Goal: Transaction & Acquisition: Purchase product/service

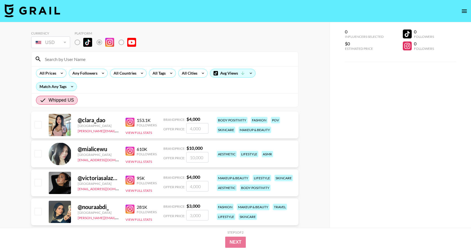
click at [39, 152] on input "checkbox" at bounding box center [38, 153] width 7 height 7
checkbox input "true"
type input "10000"
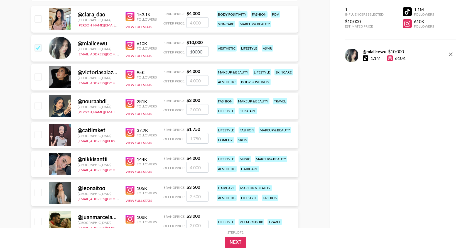
scroll to position [111, 0]
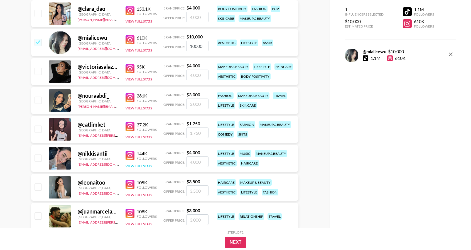
click at [146, 166] on button "View Full Stats" at bounding box center [139, 166] width 26 height 4
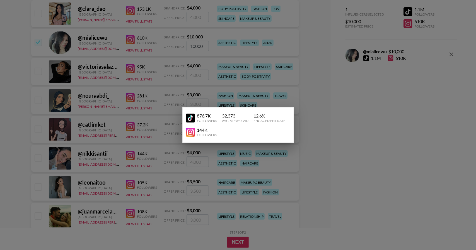
click at [189, 120] on img at bounding box center [190, 118] width 9 height 9
click at [297, 109] on div at bounding box center [238, 125] width 476 height 250
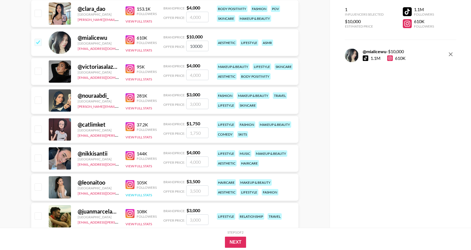
click at [147, 196] on button "View Full Stats" at bounding box center [139, 195] width 26 height 4
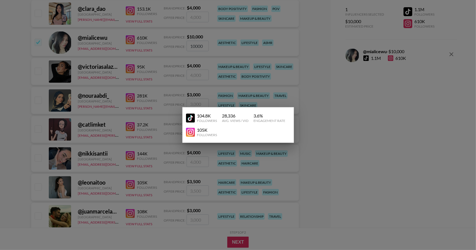
click at [189, 118] on img at bounding box center [190, 118] width 9 height 9
click at [328, 87] on div at bounding box center [238, 125] width 476 height 250
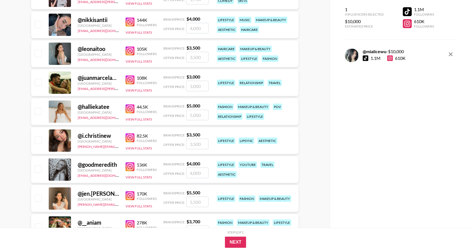
scroll to position [256, 0]
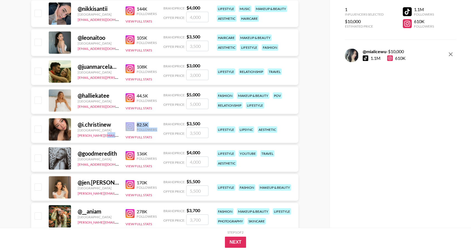
drag, startPoint x: 101, startPoint y: 137, endPoint x: 147, endPoint y: 131, distance: 46.7
click at [147, 131] on div "@ i.christinew [GEOGRAPHIC_DATA] [PERSON_NAME][EMAIL_ADDRESS][DOMAIN_NAME] 82.5…" at bounding box center [164, 129] width 267 height 27
click at [134, 126] on img at bounding box center [130, 126] width 9 height 9
click at [138, 138] on button "View Full Stats" at bounding box center [139, 137] width 26 height 4
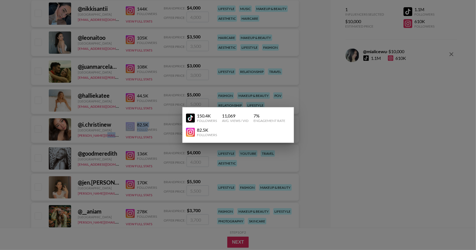
click at [193, 119] on img at bounding box center [190, 118] width 9 height 9
click at [106, 109] on div at bounding box center [238, 125] width 476 height 250
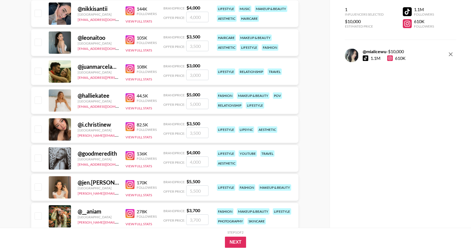
click at [41, 126] on input "checkbox" at bounding box center [38, 129] width 7 height 7
checkbox input "true"
type input "3500"
click at [136, 108] on button "View Full Stats" at bounding box center [139, 108] width 26 height 4
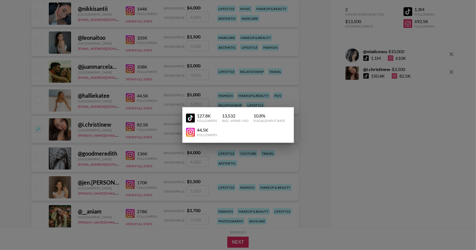
click at [192, 117] on img at bounding box center [190, 118] width 9 height 9
click at [308, 106] on div at bounding box center [238, 125] width 476 height 250
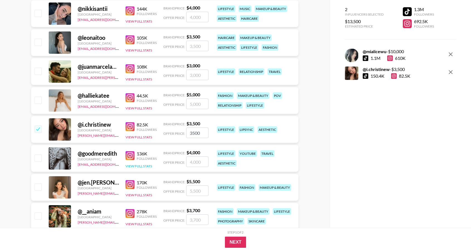
click at [145, 166] on button "View Full Stats" at bounding box center [139, 166] width 26 height 4
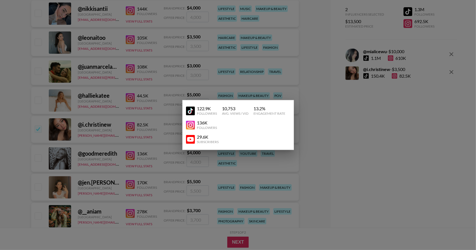
click at [190, 128] on img at bounding box center [190, 125] width 9 height 9
click at [13, 153] on div at bounding box center [238, 125] width 476 height 250
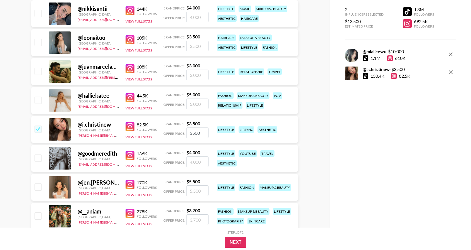
click at [41, 155] on input "checkbox" at bounding box center [38, 158] width 7 height 7
checkbox input "true"
type input "4000"
click at [130, 186] on img at bounding box center [130, 184] width 9 height 9
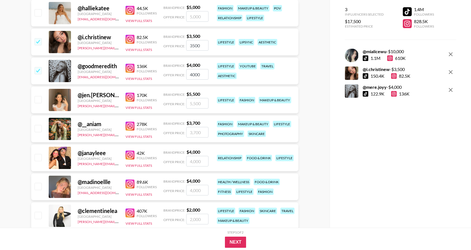
scroll to position [345, 0]
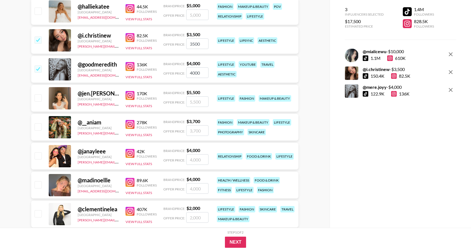
click at [131, 125] on img at bounding box center [130, 124] width 9 height 9
click at [134, 152] on img at bounding box center [130, 153] width 9 height 9
click at [134, 181] on img at bounding box center [130, 182] width 9 height 9
click at [136, 215] on link at bounding box center [131, 211] width 11 height 9
click at [41, 214] on input "checkbox" at bounding box center [38, 213] width 7 height 7
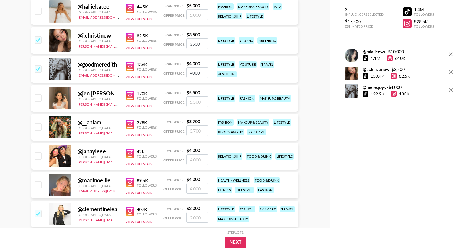
checkbox input "true"
type input "2000"
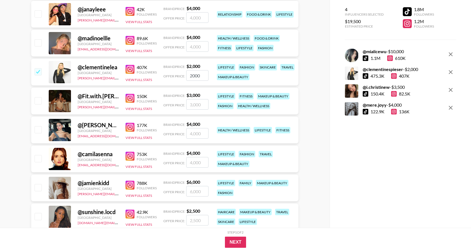
scroll to position [489, 0]
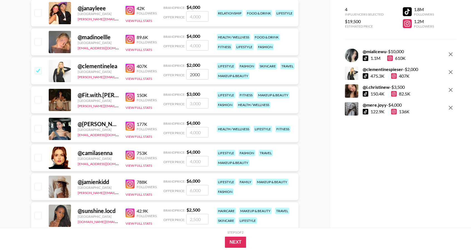
click at [131, 98] on img at bounding box center [130, 97] width 9 height 9
click at [133, 127] on img at bounding box center [130, 126] width 9 height 9
click at [131, 185] on img at bounding box center [130, 184] width 9 height 9
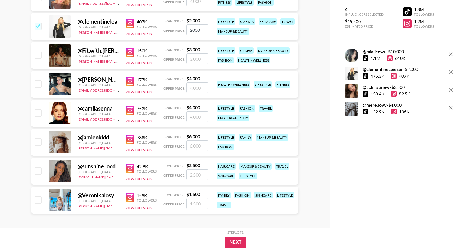
scroll to position [534, 0]
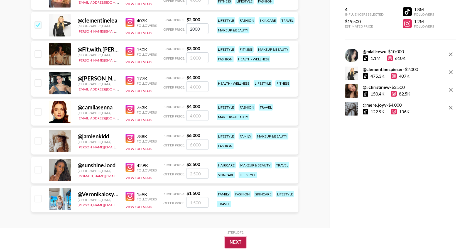
click at [234, 239] on button "Next" at bounding box center [235, 242] width 21 height 11
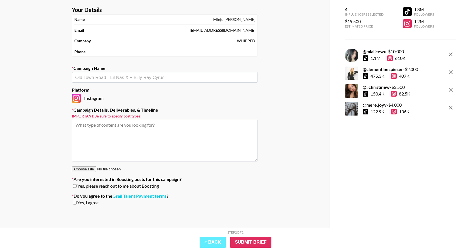
scroll to position [25, 0]
click at [217, 241] on button "« Back" at bounding box center [213, 242] width 26 height 11
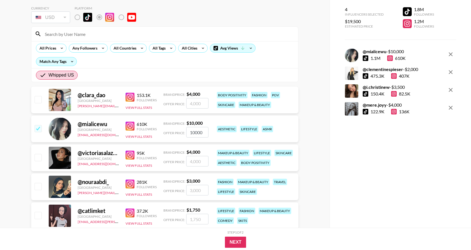
click at [349, 181] on div "4 Influencers Selected $19,500 Estimated Price 1.8M Followers 1.2M Followers @ …" at bounding box center [401, 114] width 142 height 228
click at [411, 125] on div "4 Influencers Selected $19,500 Estimated Price 1.8M Followers 1.2M Followers @ …" at bounding box center [401, 114] width 142 height 228
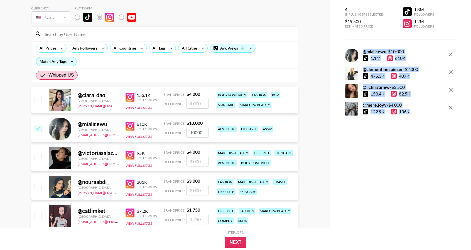
drag, startPoint x: 411, startPoint y: 125, endPoint x: 355, endPoint y: 49, distance: 94.9
click at [355, 49] on div "4 Influencers Selected $19,500 Estimated Price 1.8M Followers 1.2M Followers @ …" at bounding box center [401, 114] width 142 height 228
copy div "@ mialicewu - $ 10,000 1.1M 610K @ clementinespieser - $ 2,000 475.3K 407K @ i.…"
